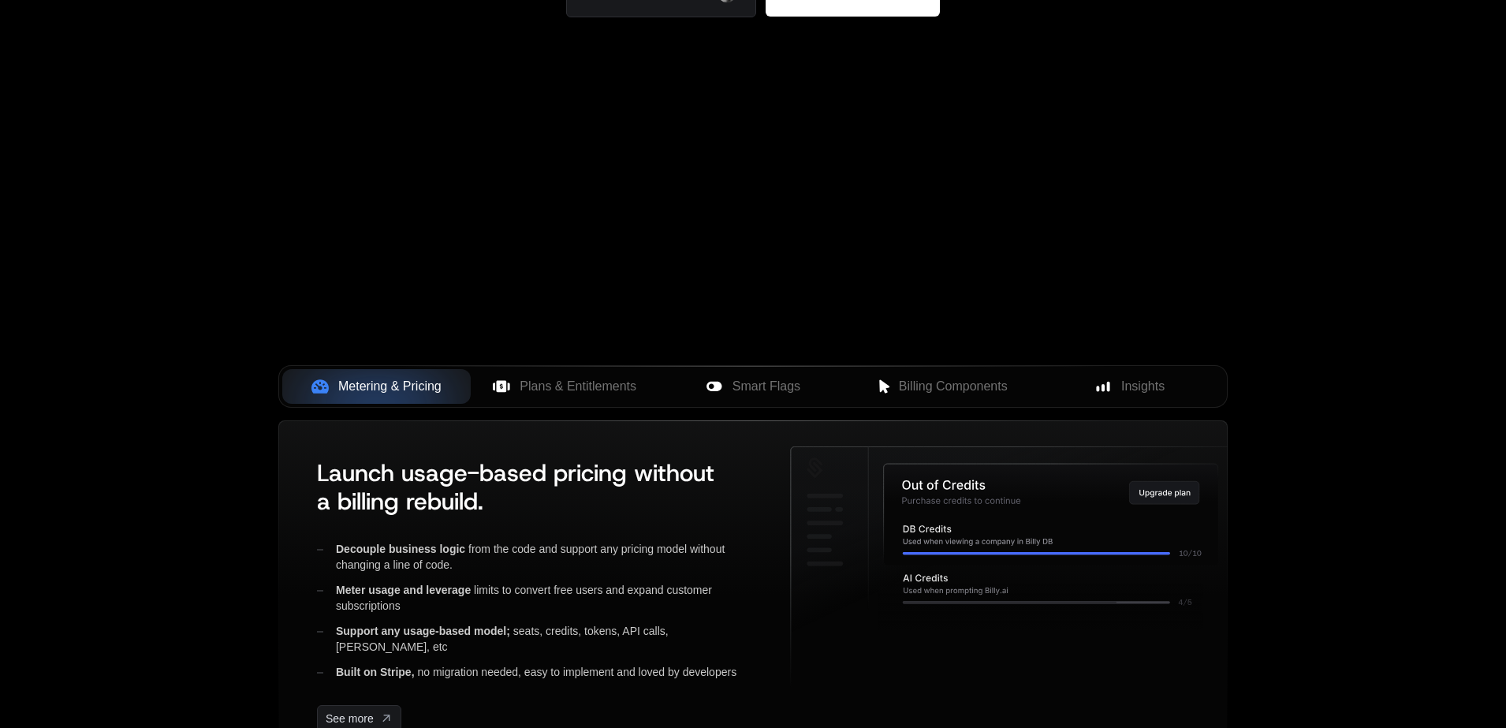
scroll to position [344, 0]
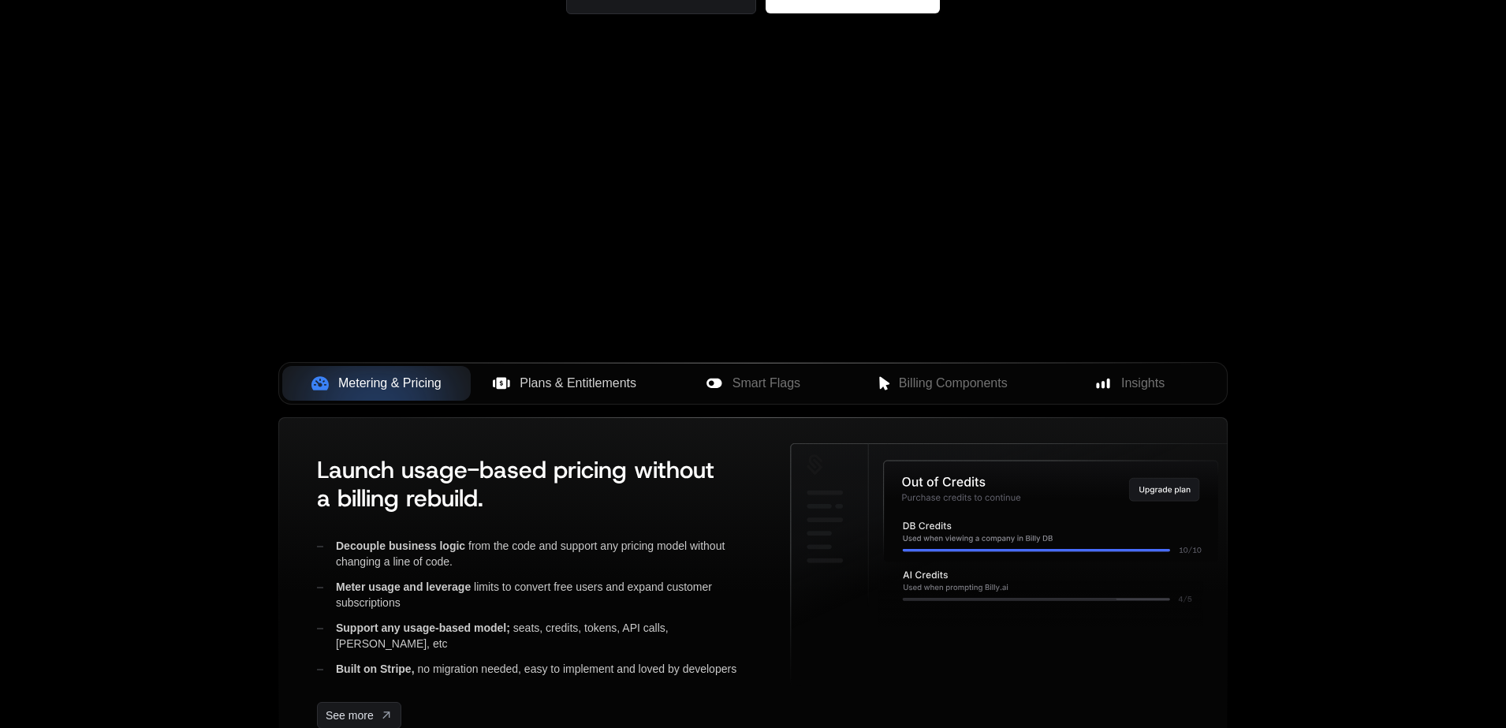
click at [560, 391] on span "Plans & Entitlements" at bounding box center [578, 383] width 117 height 19
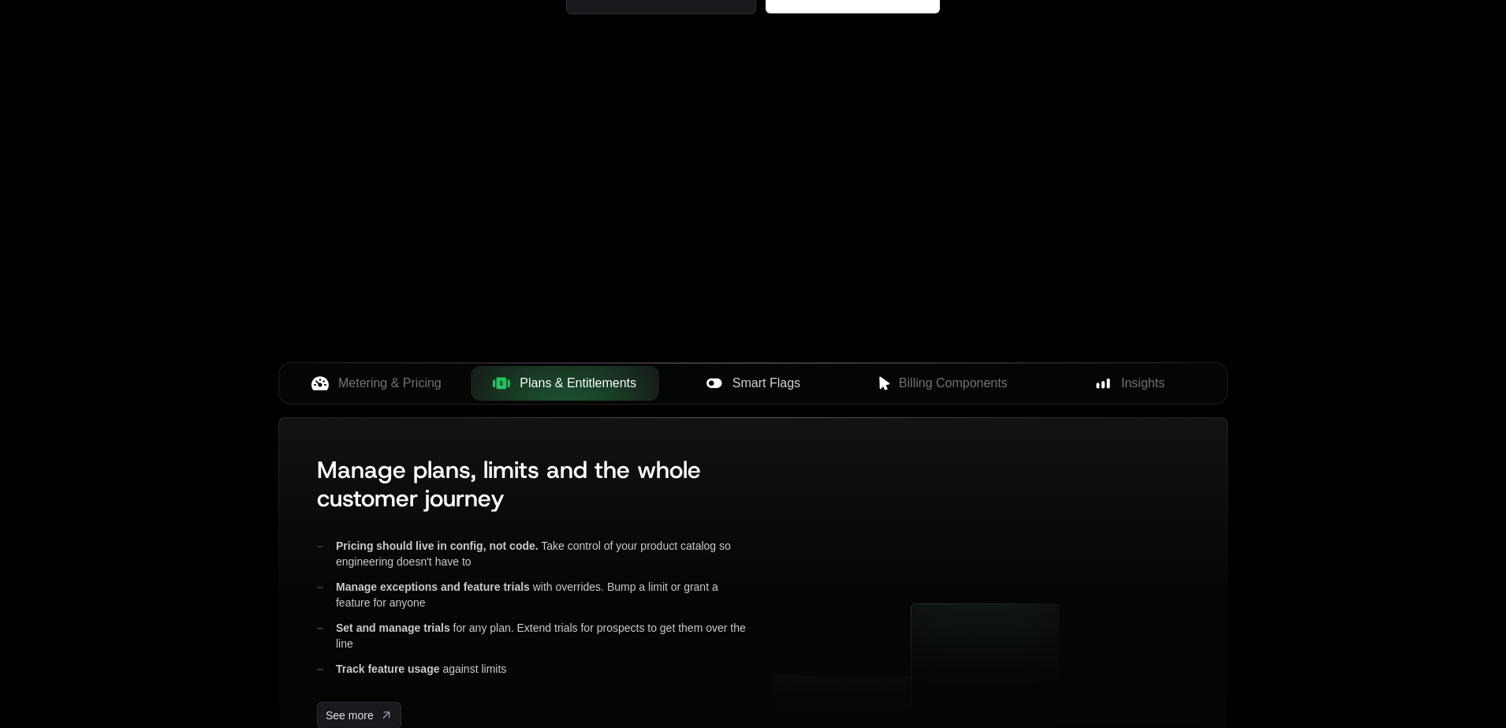
click at [775, 390] on span "Smart Flags" at bounding box center [767, 383] width 68 height 19
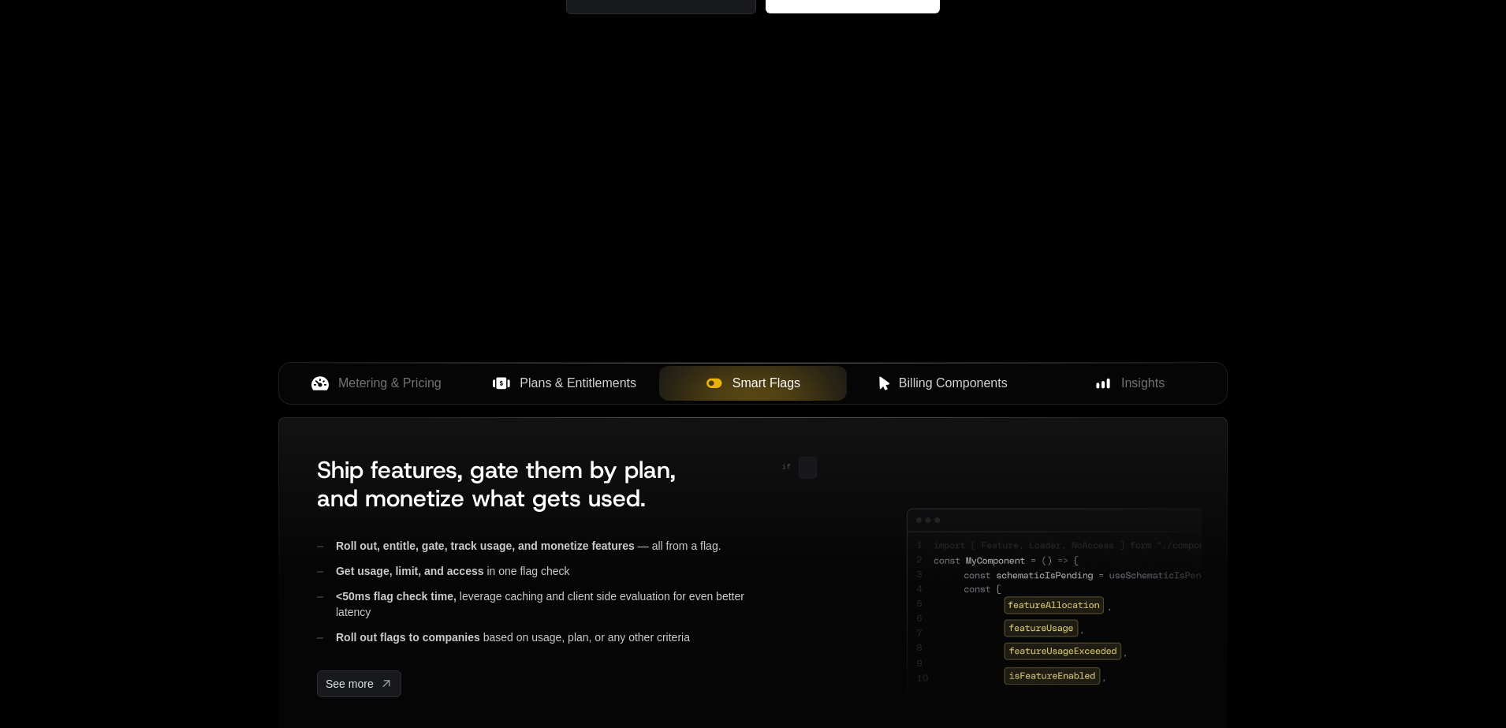
click at [980, 381] on span "Billing Components" at bounding box center [953, 383] width 109 height 19
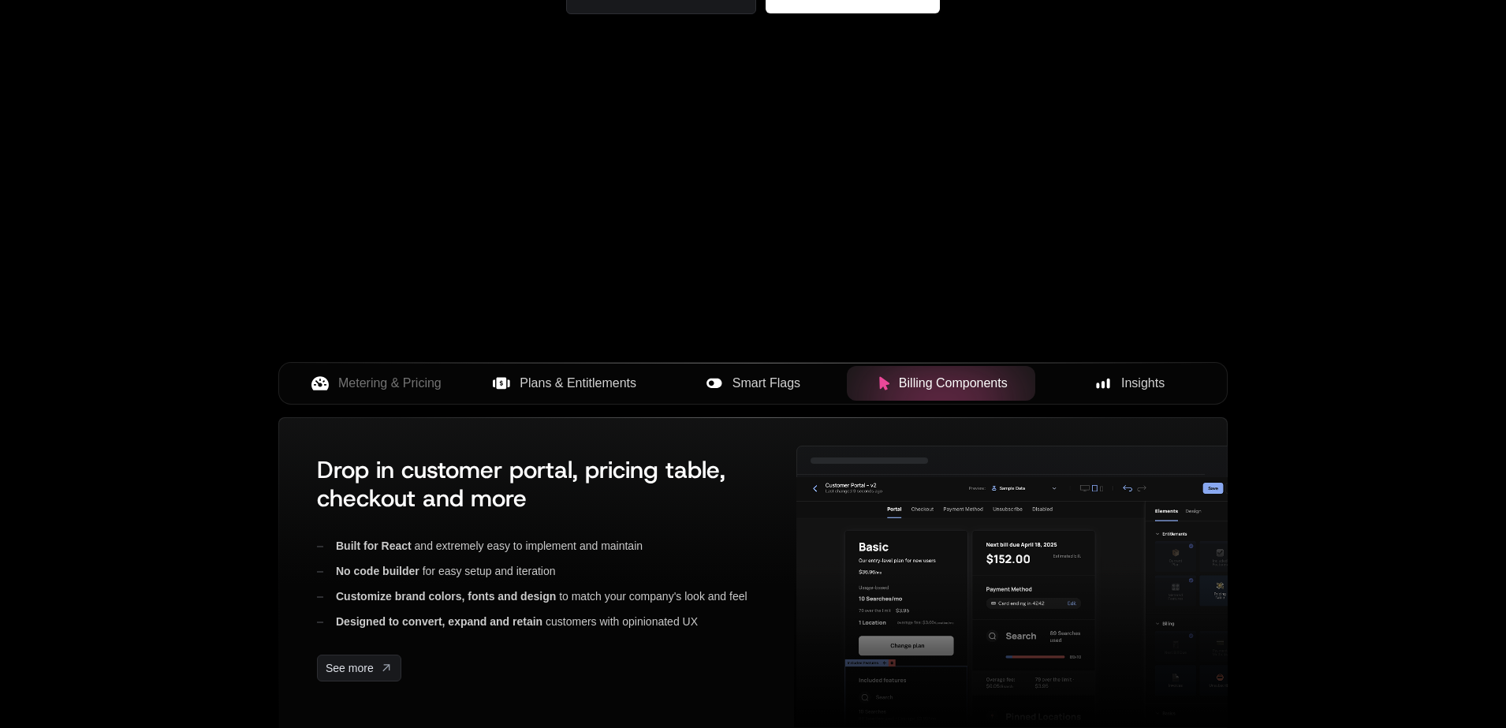
click at [1133, 379] on span "Insights" at bounding box center [1143, 383] width 43 height 19
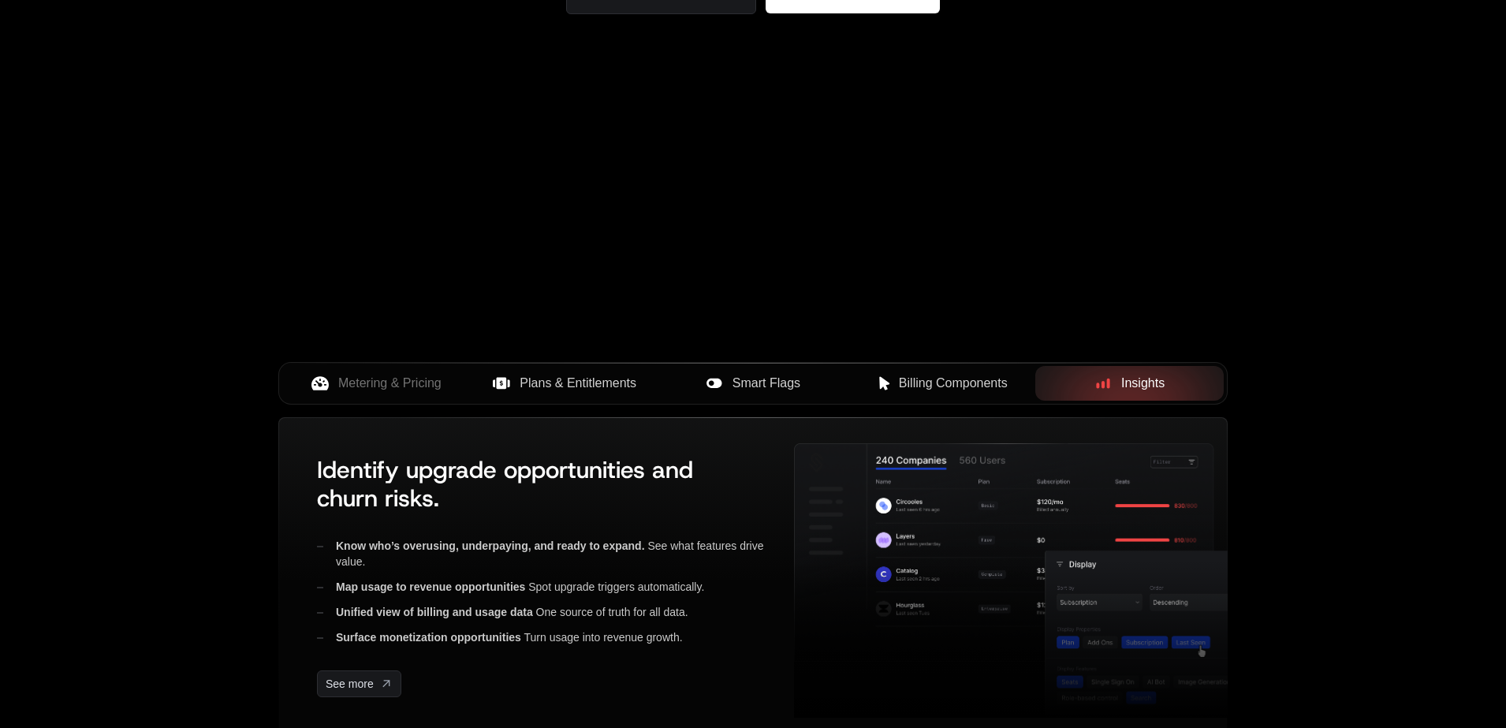
click at [902, 386] on span "Billing Components" at bounding box center [953, 383] width 109 height 19
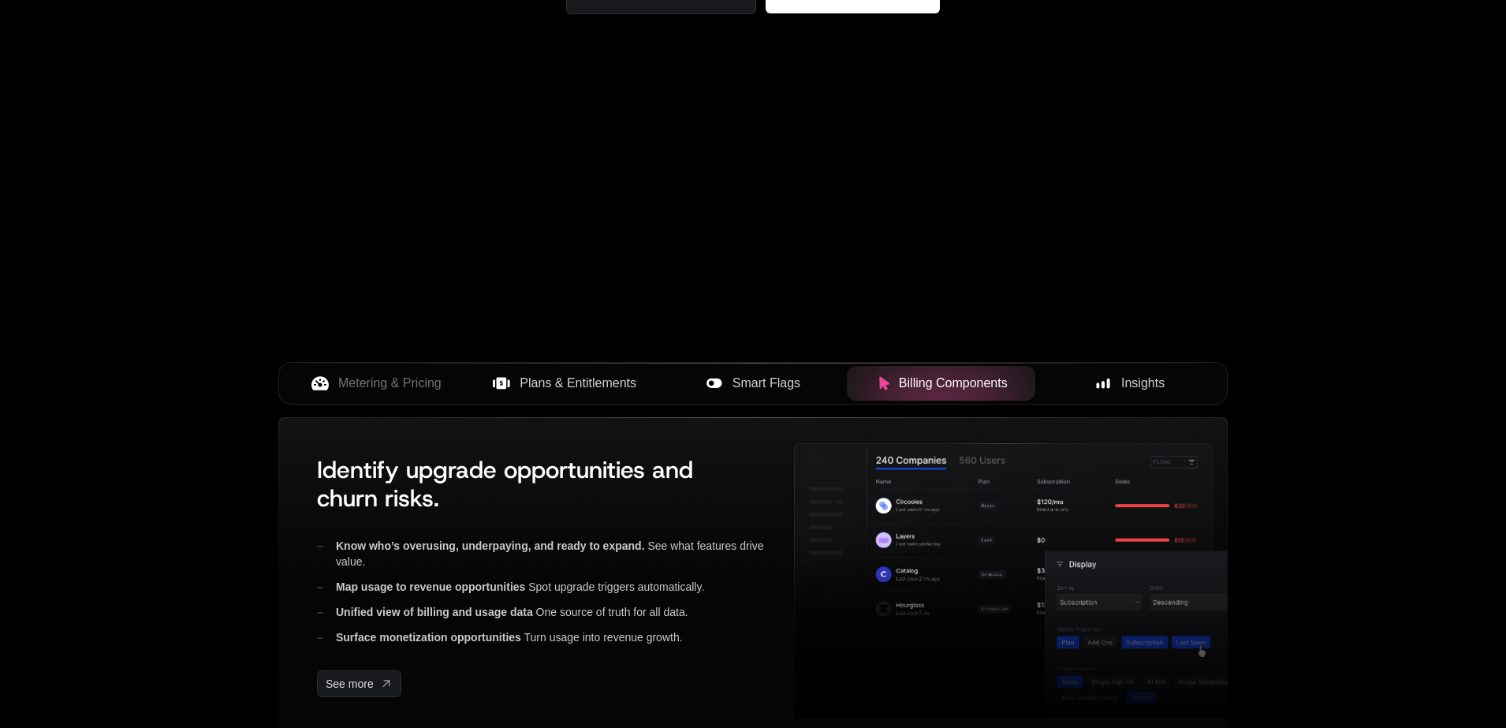
click at [736, 390] on span "Smart Flags" at bounding box center [767, 383] width 68 height 19
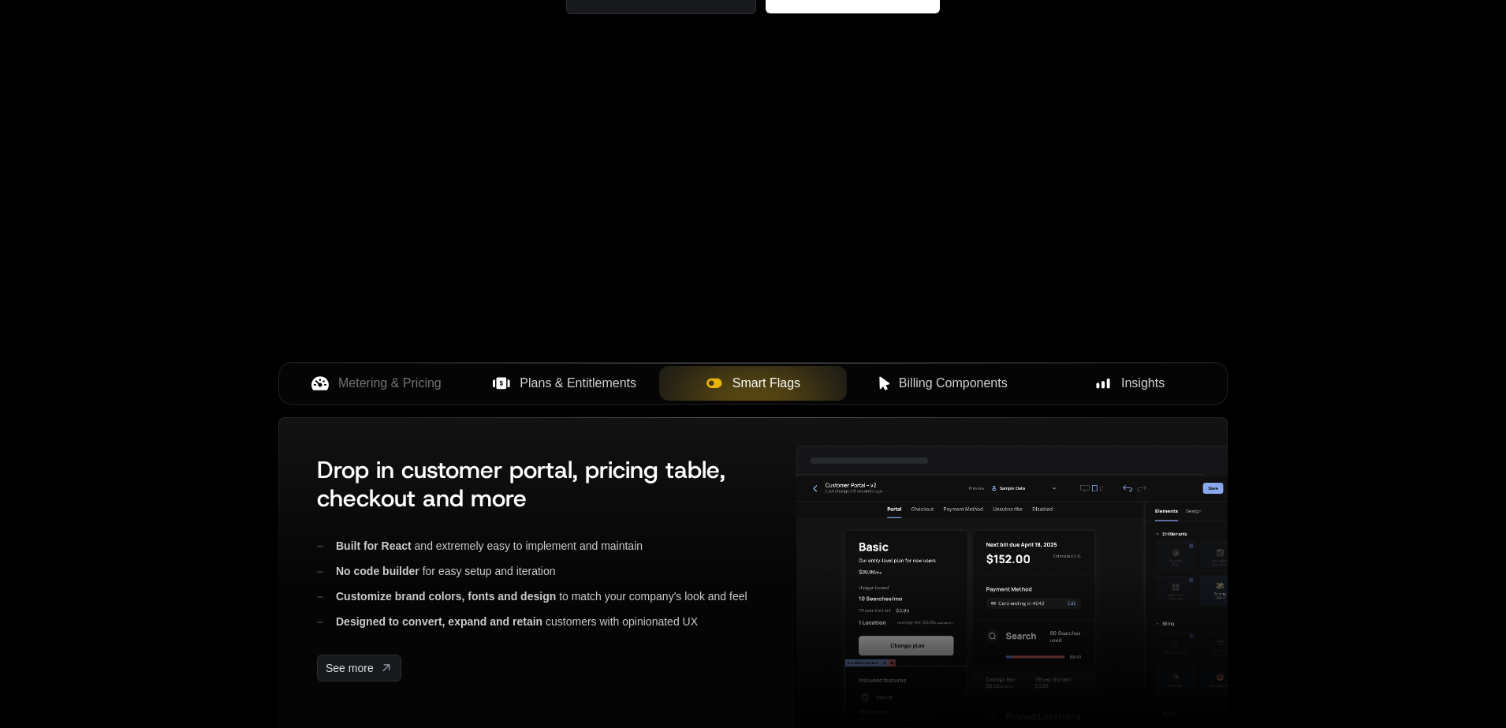
click at [961, 385] on span "Billing Components" at bounding box center [953, 383] width 109 height 19
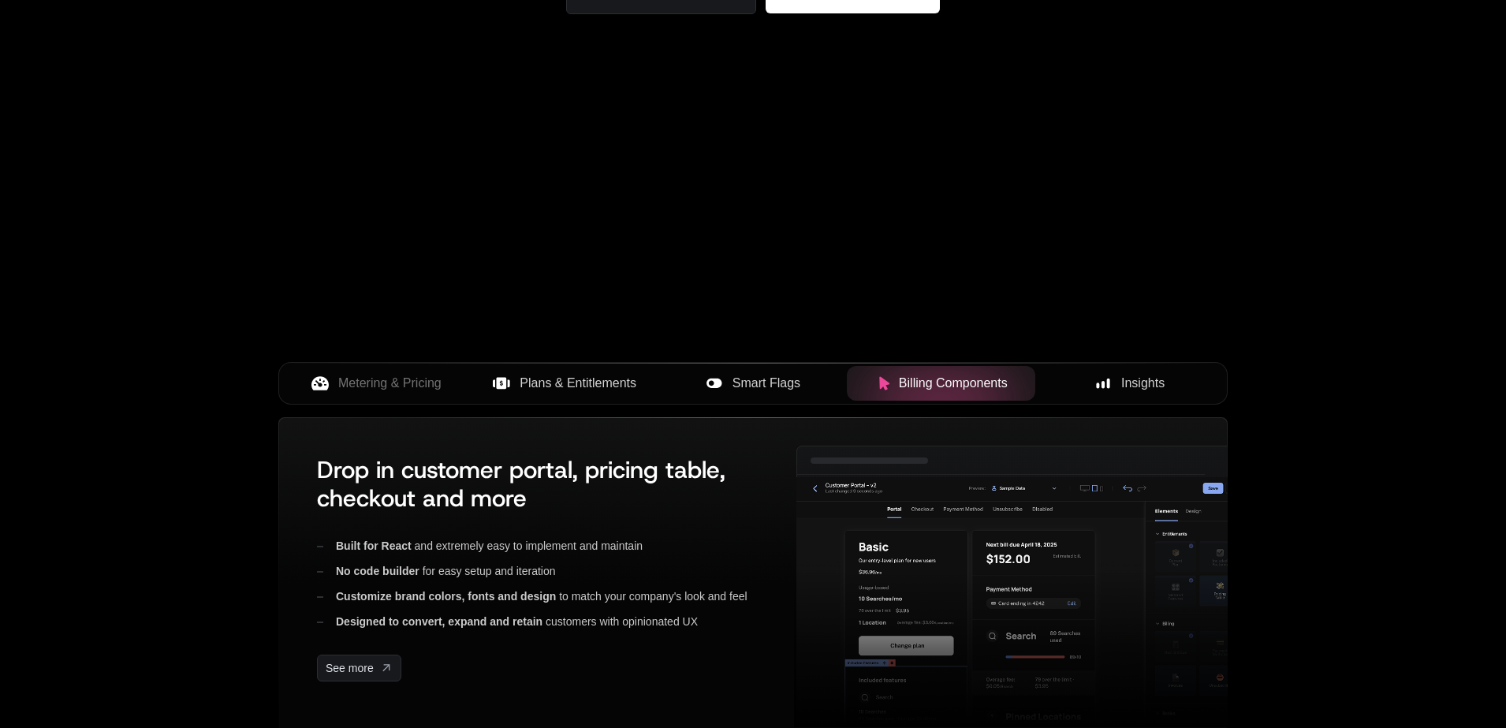
click at [1126, 384] on span "Insights" at bounding box center [1143, 383] width 43 height 19
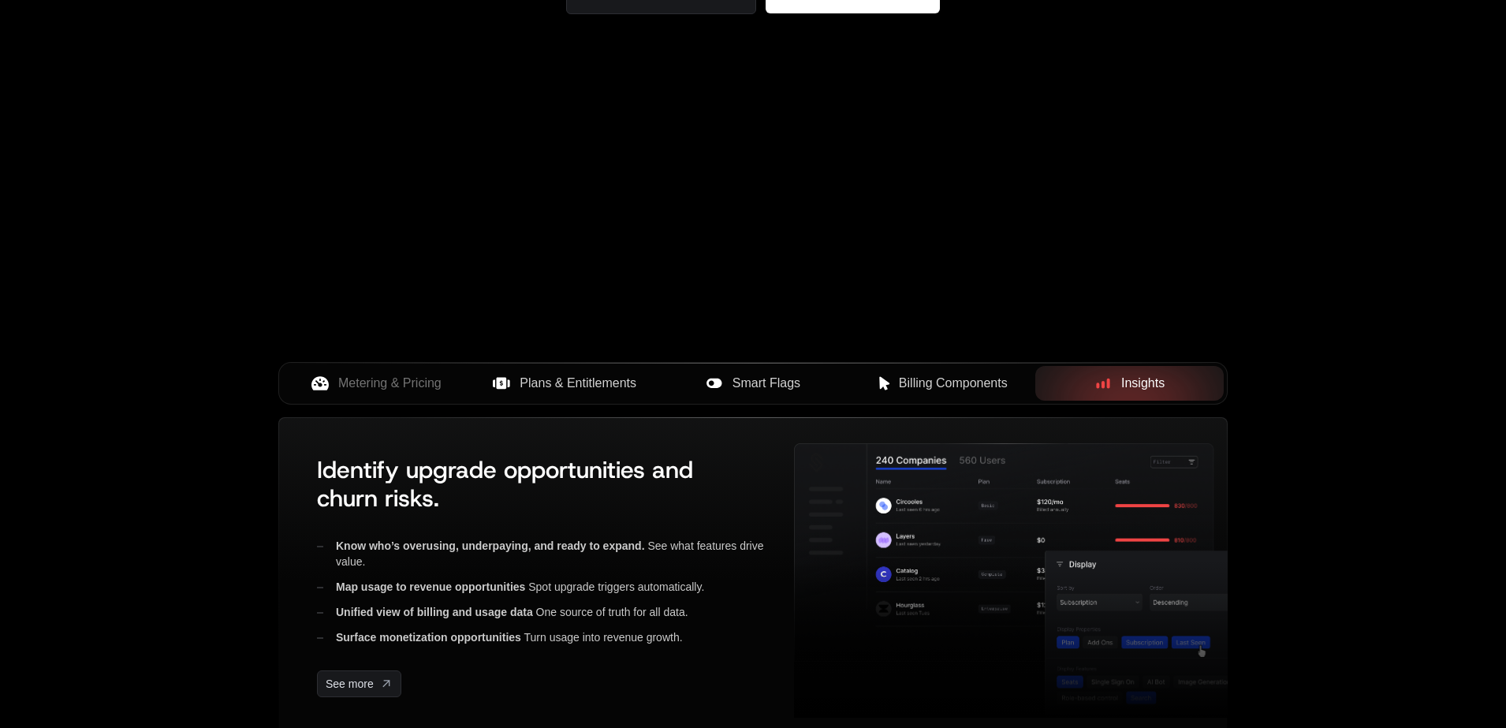
click at [939, 389] on span "Billing Components" at bounding box center [953, 383] width 109 height 19
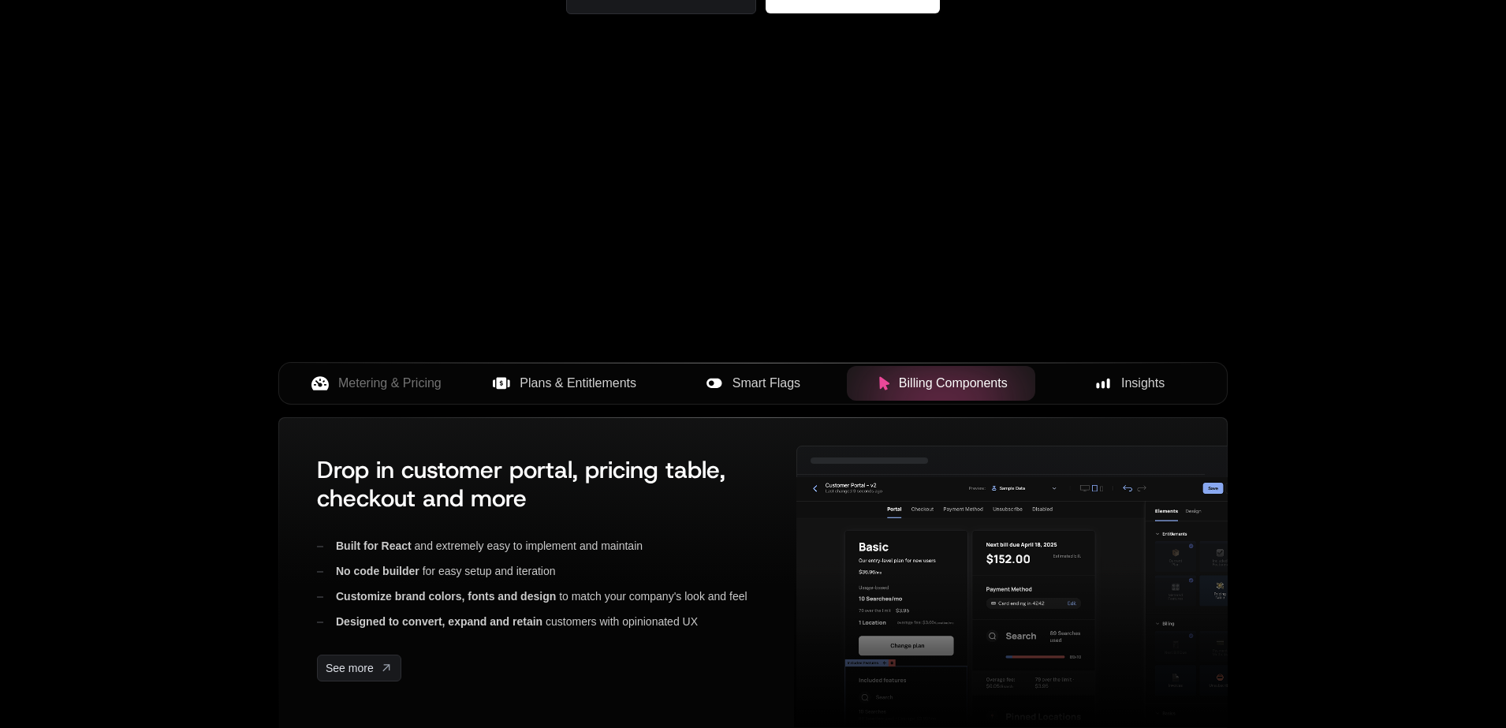
click at [774, 390] on span "Smart Flags" at bounding box center [767, 383] width 68 height 19
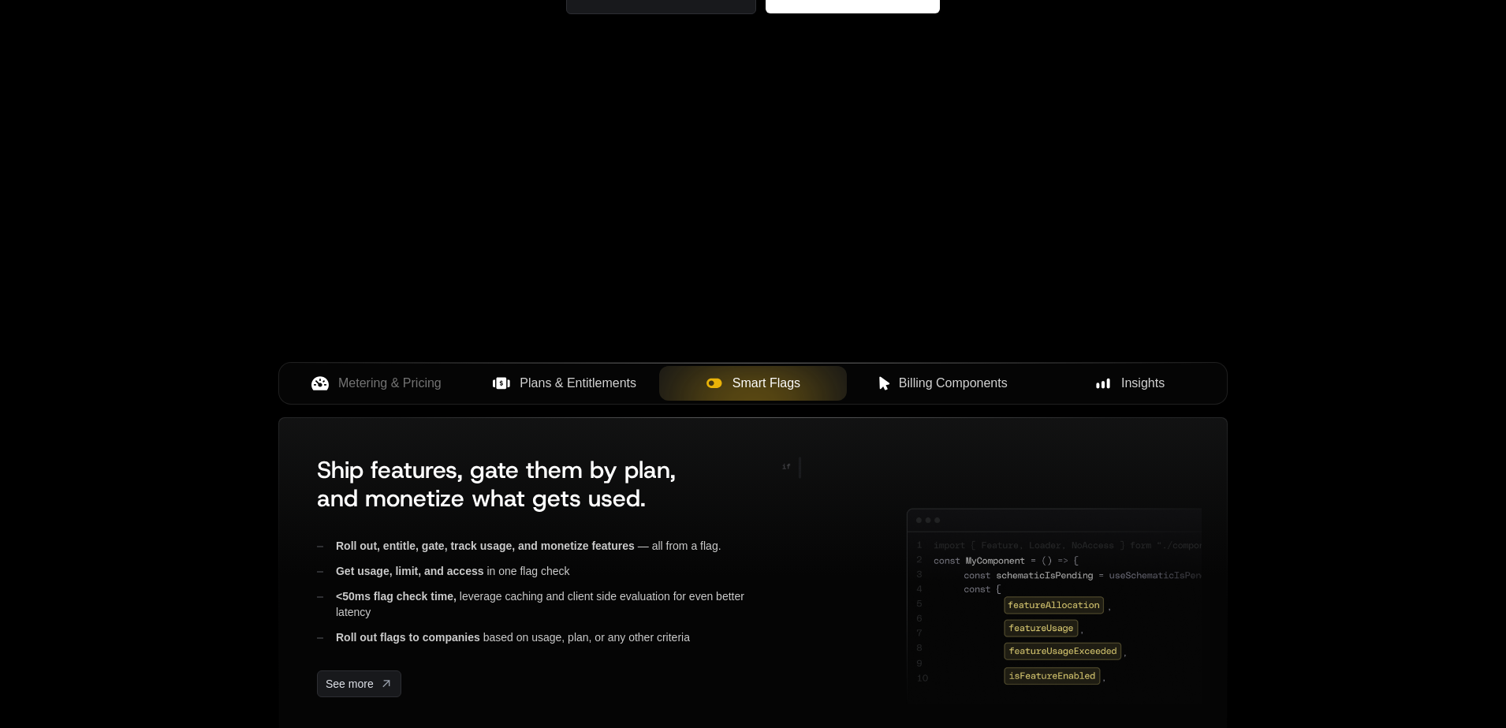
drag, startPoint x: 749, startPoint y: 231, endPoint x: 852, endPoint y: 249, distance: 104.1
click at [858, 241] on div "Your browser does not support the video tag." at bounding box center [753, 121] width 1025 height 664
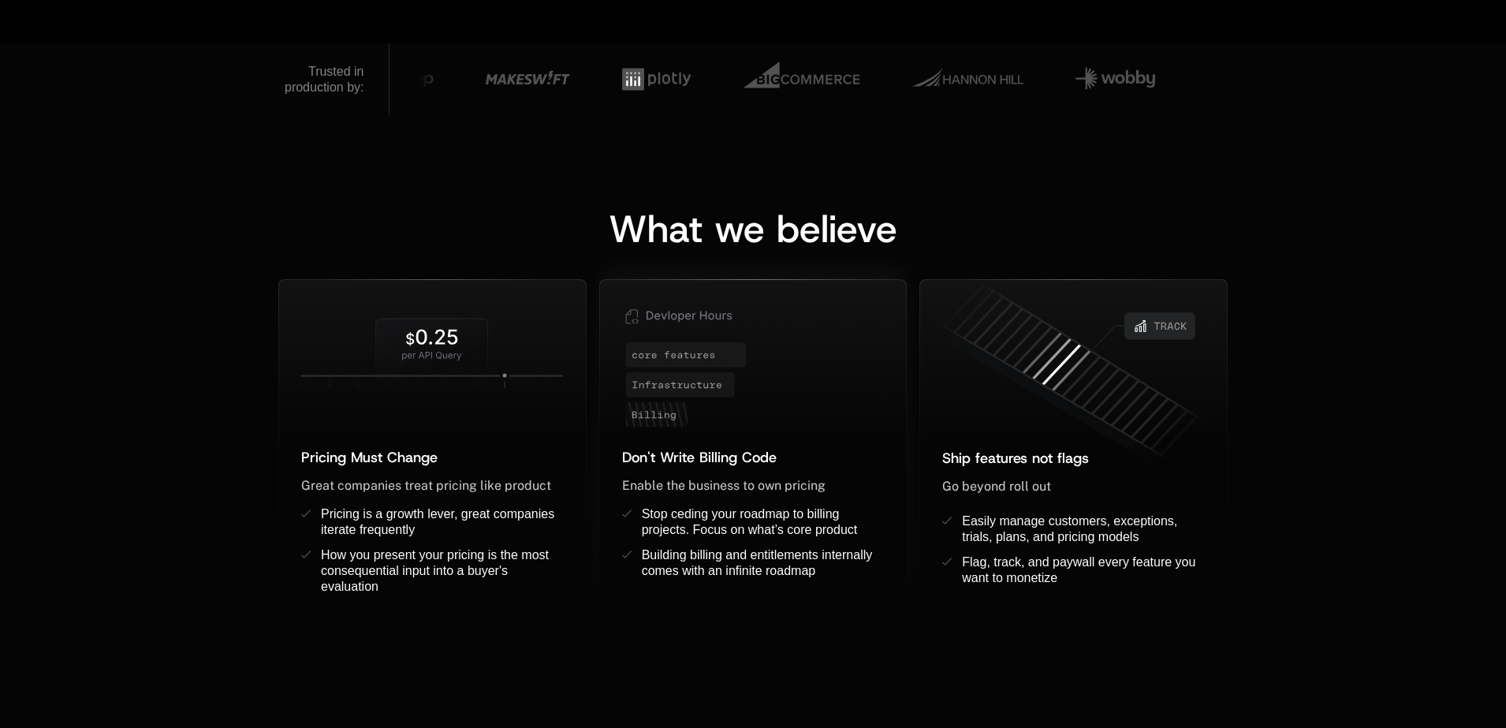
scroll to position [961, 0]
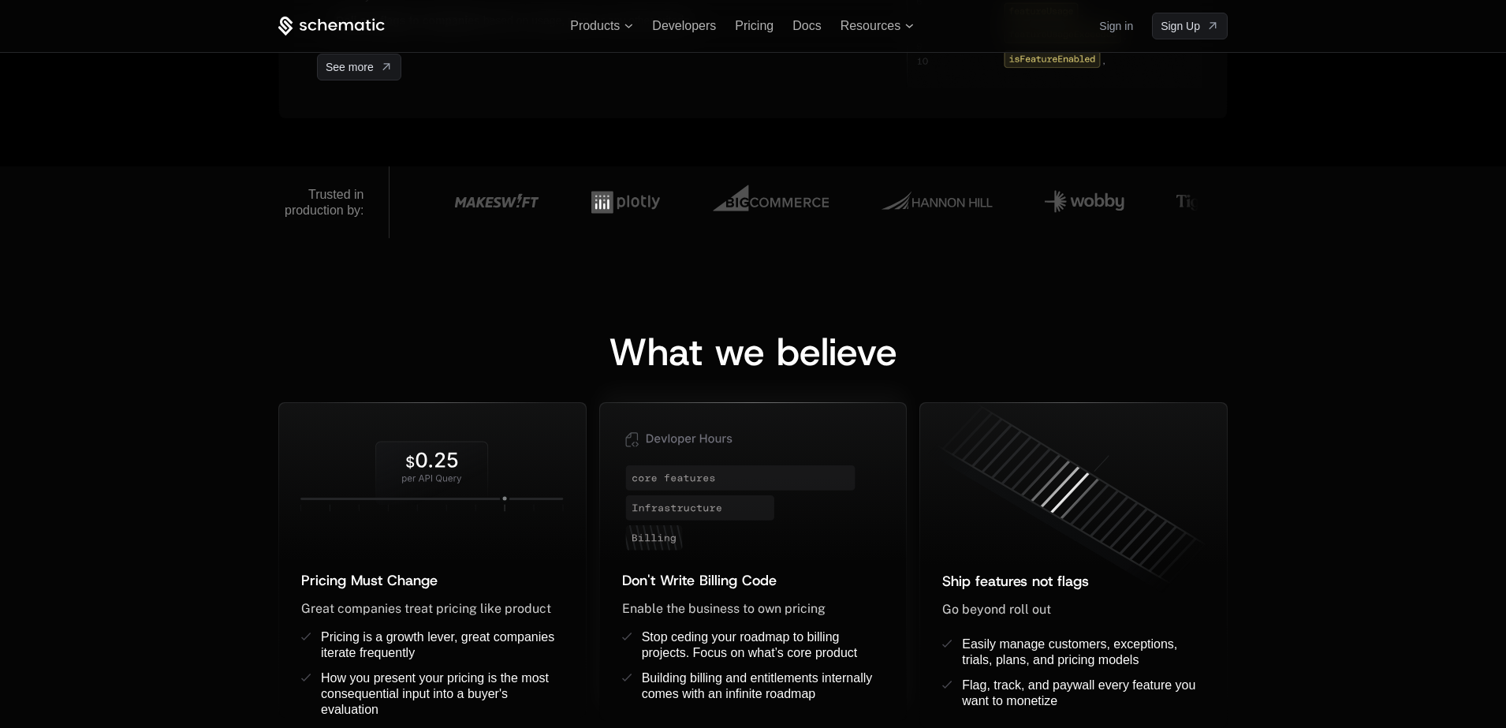
drag, startPoint x: 702, startPoint y: 505, endPoint x: 760, endPoint y: 510, distance: 57.8
click at [760, 510] on icon at bounding box center [699, 507] width 149 height 25
